Goal: Complete application form

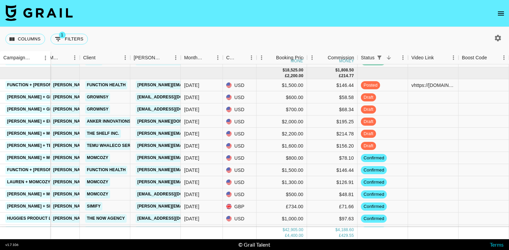
scroll to position [276, 194]
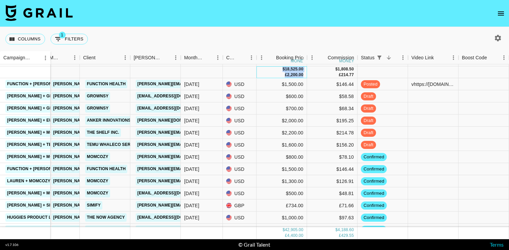
copy div "$ 18,525.00 £ 2,200.00"
drag, startPoint x: 283, startPoint y: 69, endPoint x: 302, endPoint y: 73, distance: 20.3
click at [302, 73] on div "$ 18,525.00 £ 2,200.00" at bounding box center [292, 71] width 21 height 11
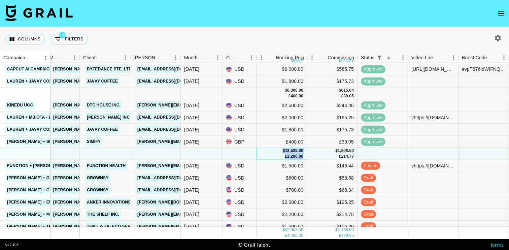
scroll to position [195, 194]
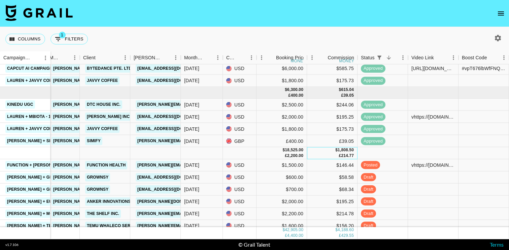
click at [327, 151] on div "$ 1,808.50 £ 214.77" at bounding box center [332, 153] width 50 height 12
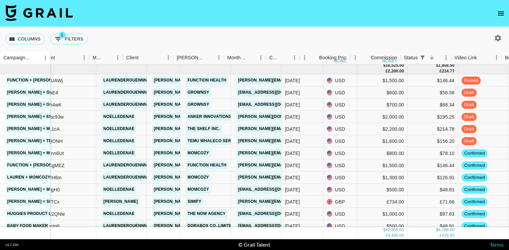
scroll to position [280, 0]
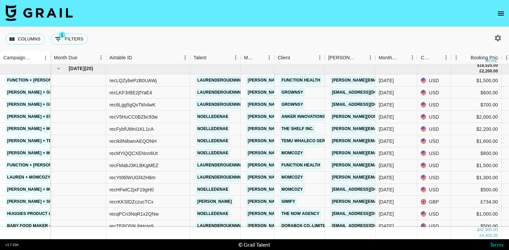
click at [285, 81] on link "Function Health" at bounding box center [301, 80] width 42 height 8
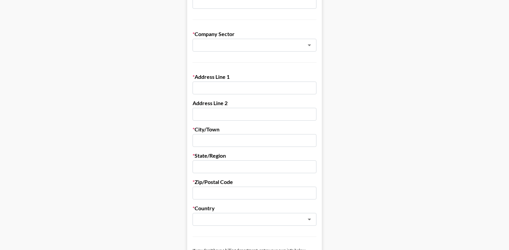
scroll to position [141, 0]
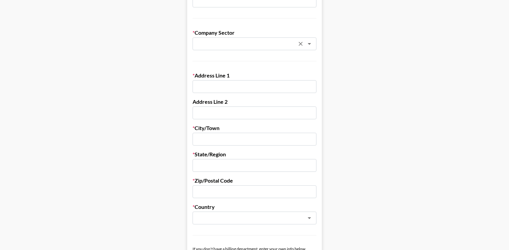
click at [233, 41] on input "text" at bounding box center [246, 44] width 98 height 8
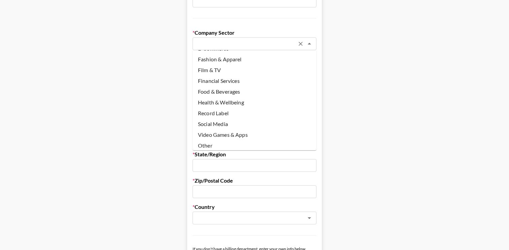
scroll to position [56, 0]
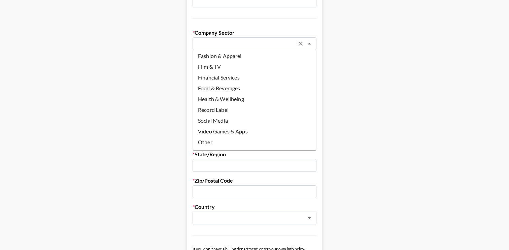
click at [235, 100] on li "Health & Wellbeing" at bounding box center [254, 99] width 124 height 11
type input "Health & Wellbeing"
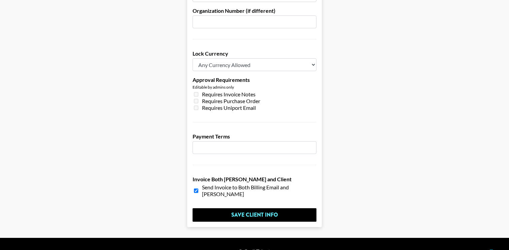
scroll to position [505, 0]
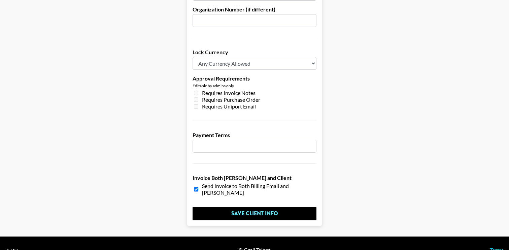
click at [211, 57] on select "Any Currency Allowed USD GBP EUR CAD AUD" at bounding box center [254, 63] width 124 height 13
select select "USD"
click at [192, 57] on select "Any Currency Allowed USD GBP EUR CAD AUD" at bounding box center [254, 63] width 124 height 13
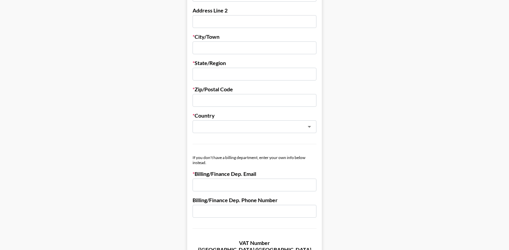
scroll to position [237, 0]
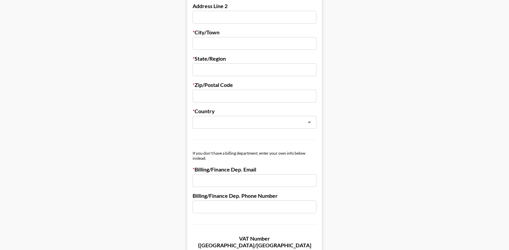
click at [222, 183] on input "email" at bounding box center [254, 180] width 124 height 13
paste input "billing@functionhealth.com"
type input "billing@functionhealth.com"
click at [164, 167] on main "Send New Client Form to Client Copy Link to Client Form Company Name Function H…" at bounding box center [254, 147] width 498 height 693
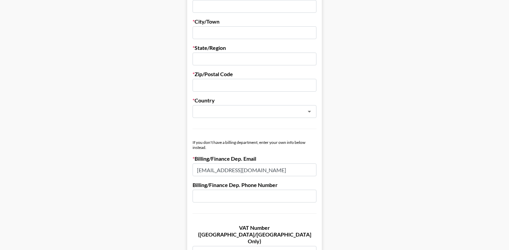
scroll to position [248, 0]
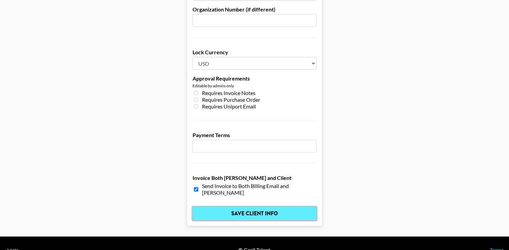
click at [244, 207] on input "Save Client Info" at bounding box center [254, 213] width 124 height 13
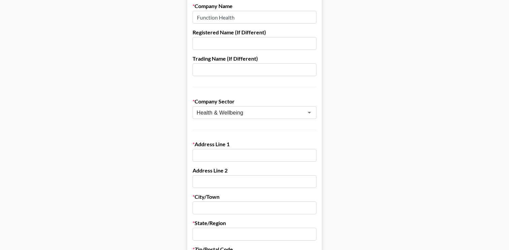
scroll to position [0, 0]
